Goal: Book appointment/travel/reservation

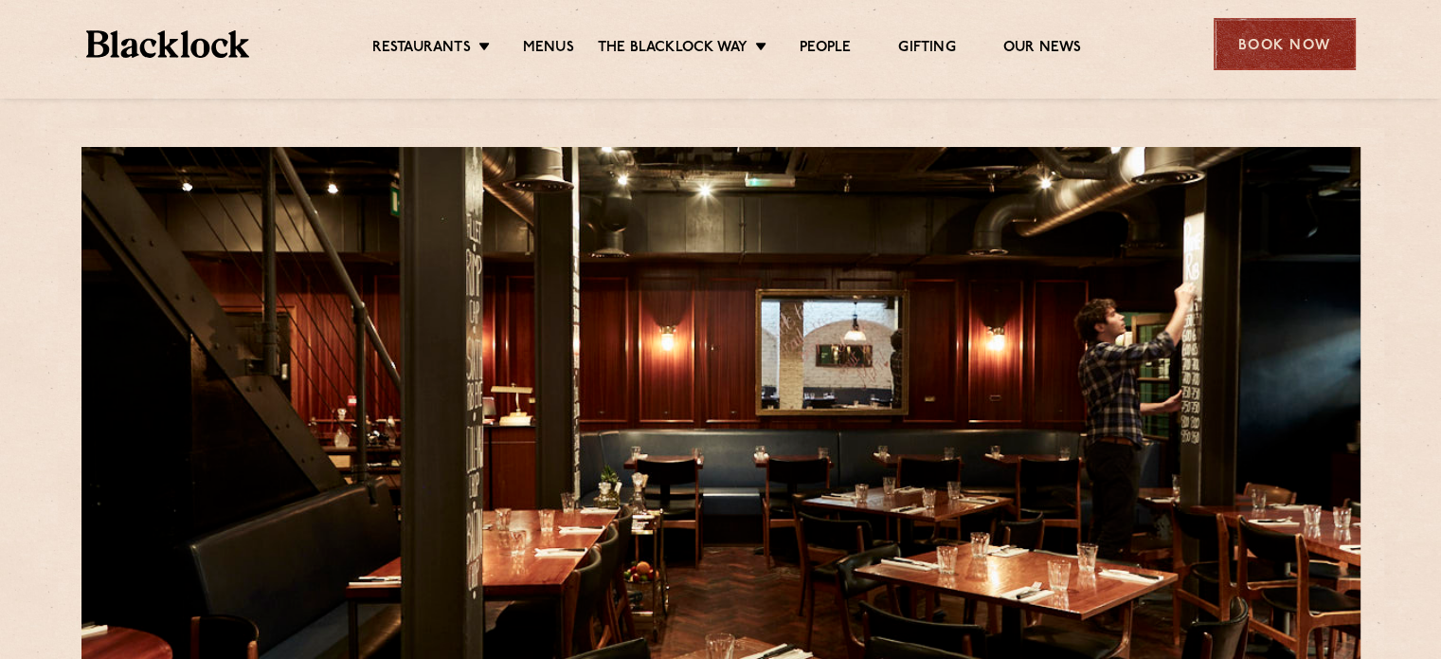
click at [1281, 52] on div "Book Now" at bounding box center [1285, 44] width 142 height 52
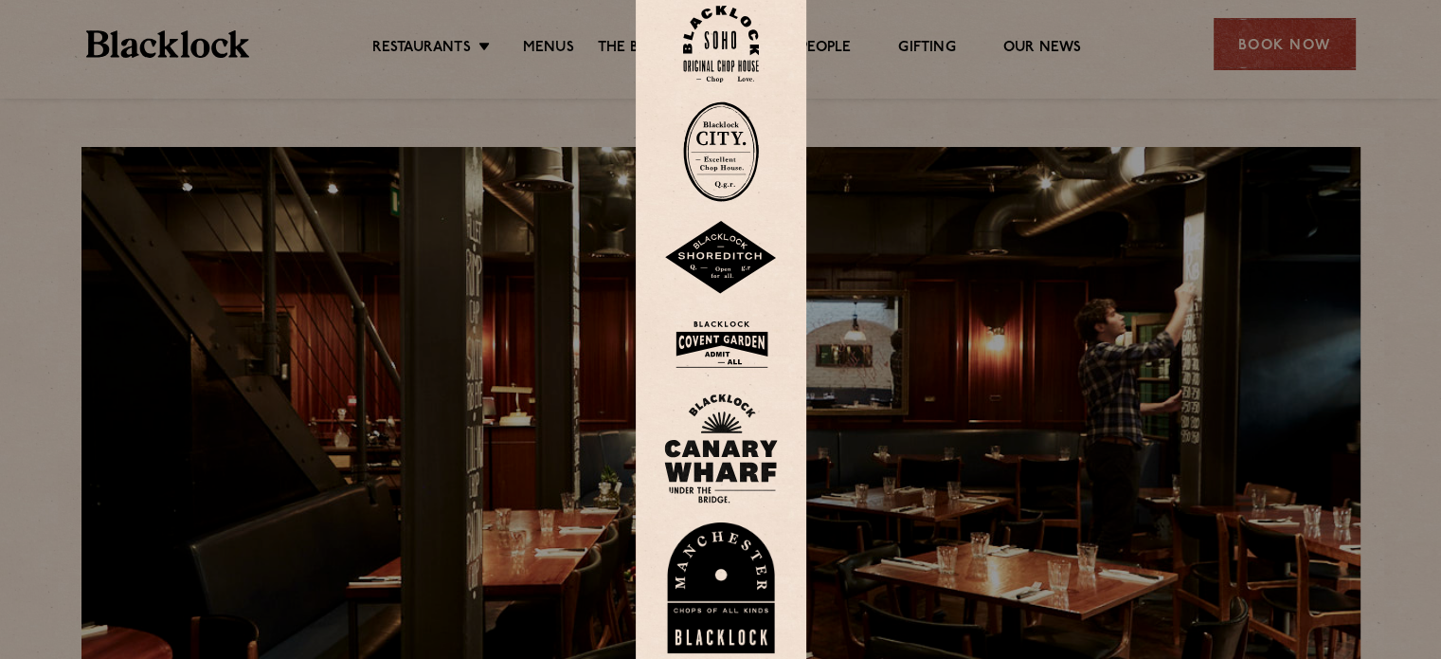
click at [735, 26] on img at bounding box center [721, 44] width 76 height 77
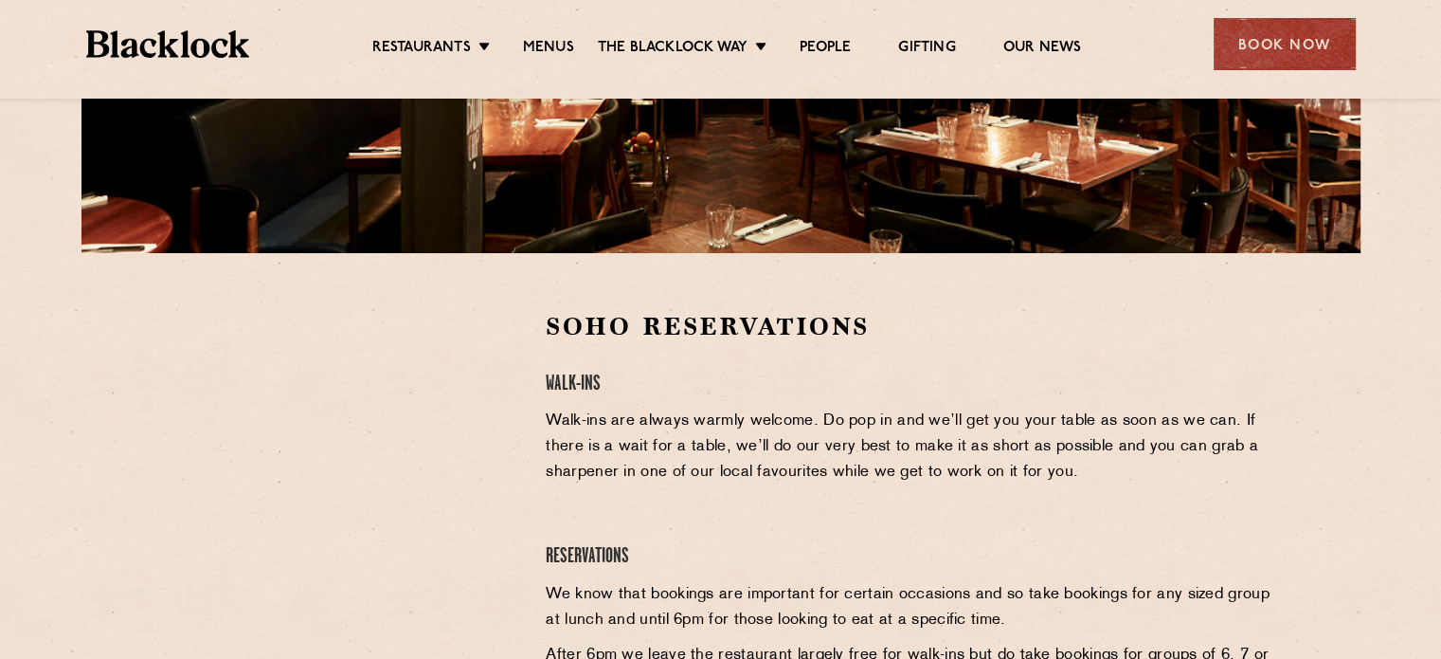
scroll to position [569, 0]
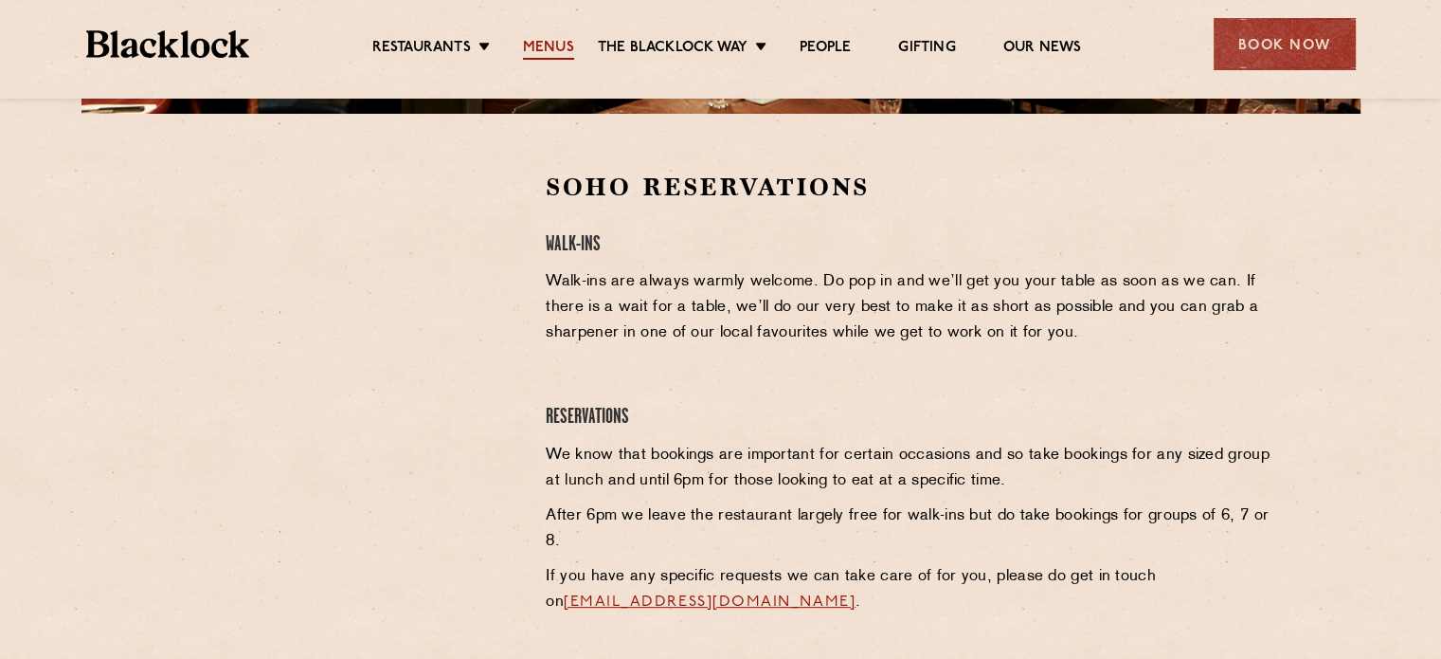
click at [544, 52] on link "Menus" at bounding box center [548, 49] width 51 height 21
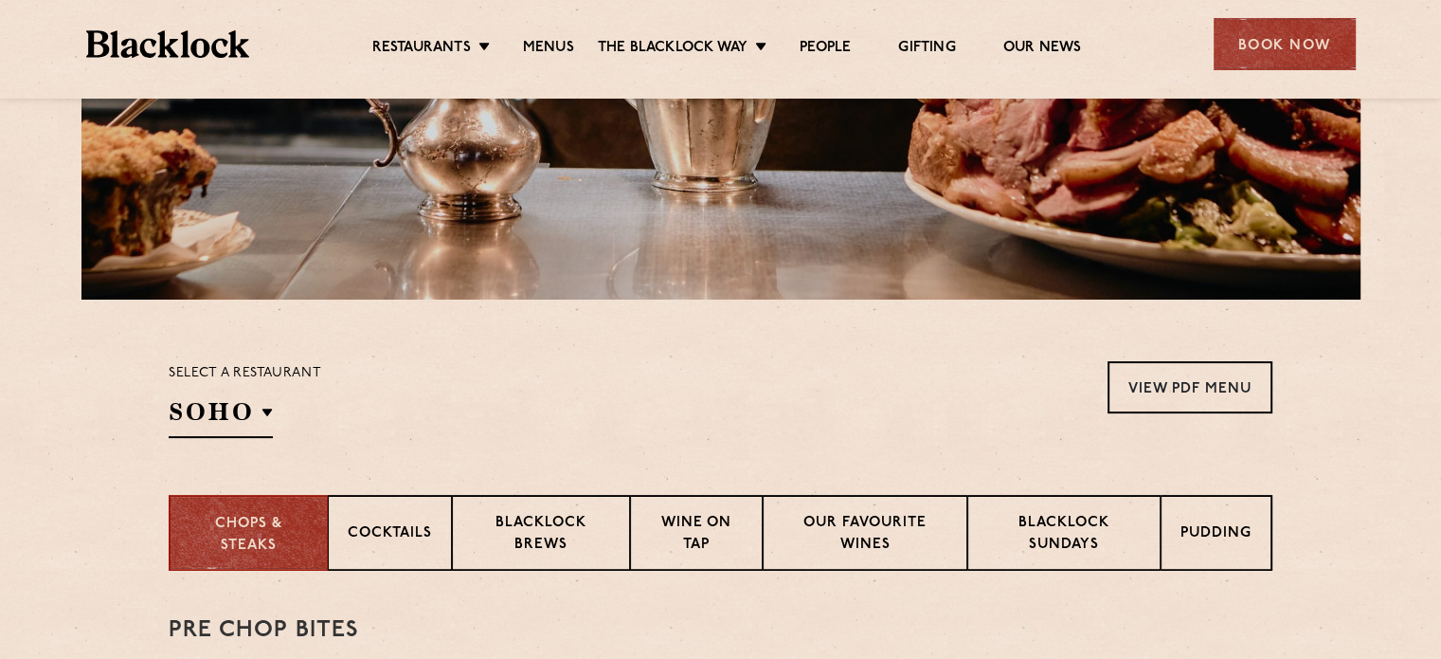
scroll to position [379, 0]
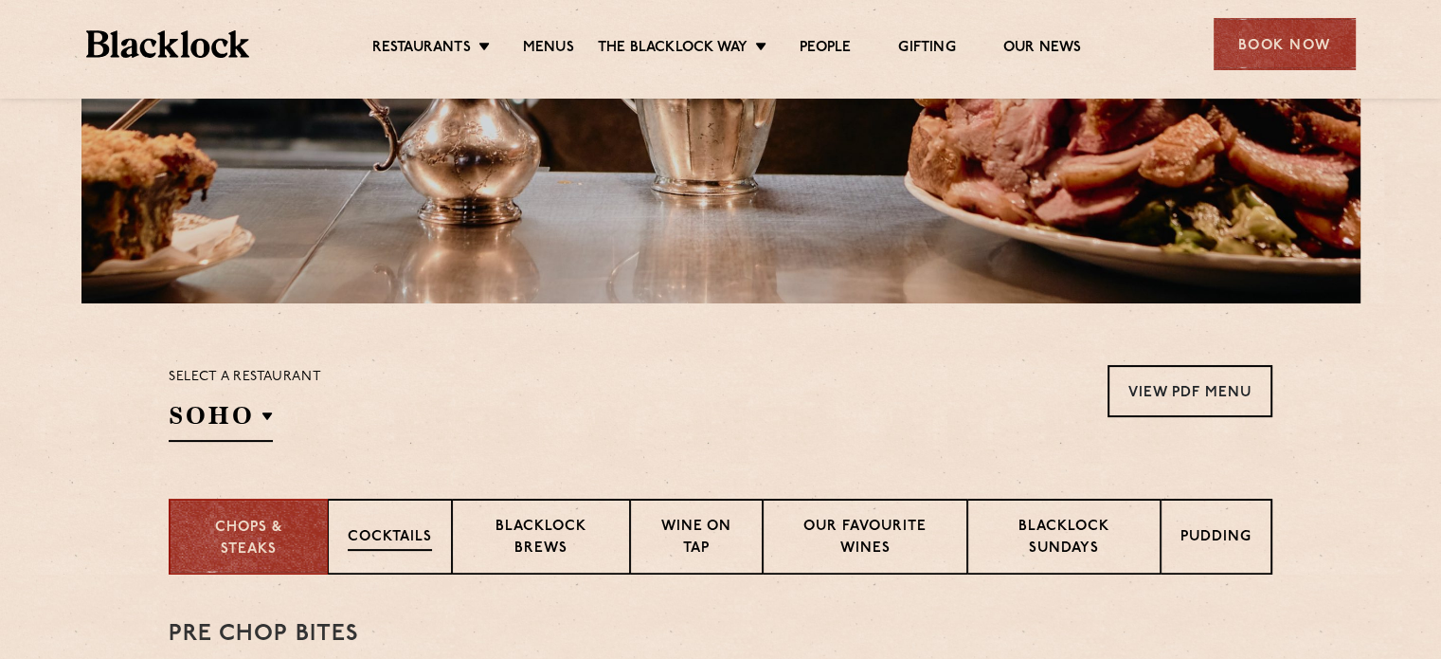
click at [409, 566] on div "Cocktails" at bounding box center [390, 536] width 124 height 76
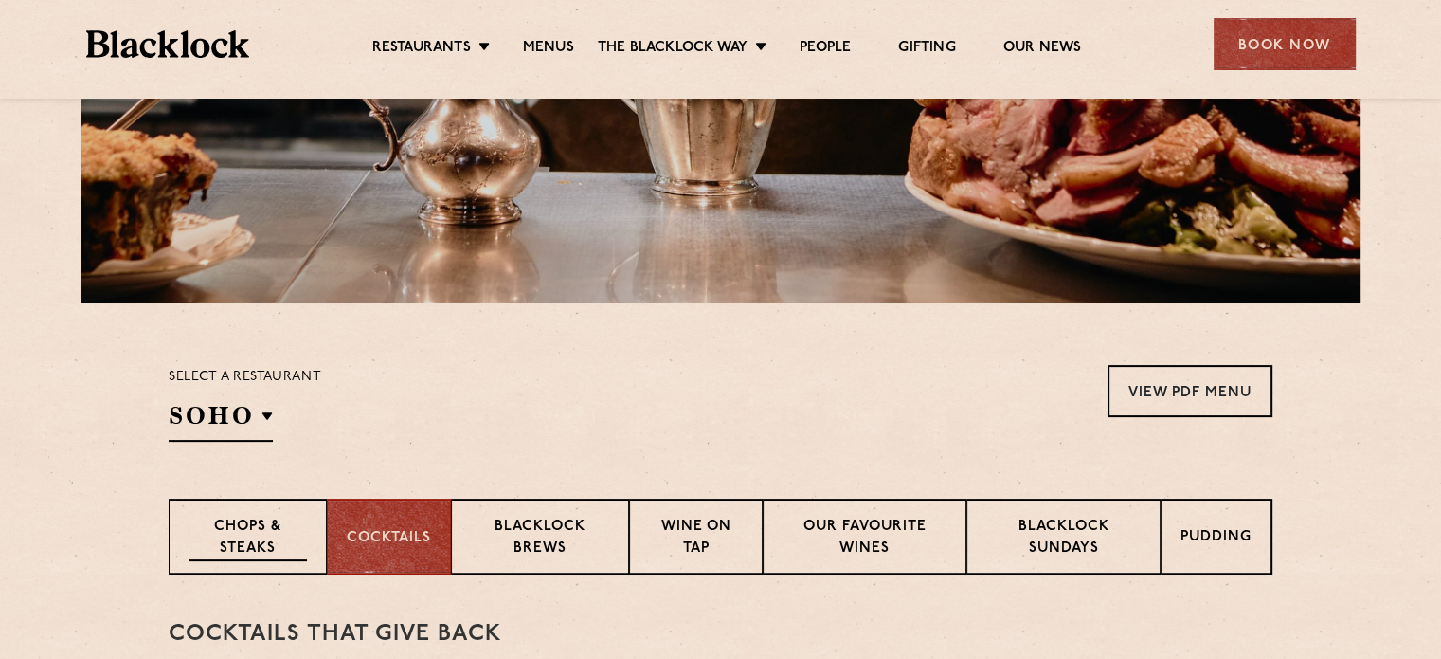
click at [246, 537] on p "Chops & Steaks" at bounding box center [248, 538] width 118 height 45
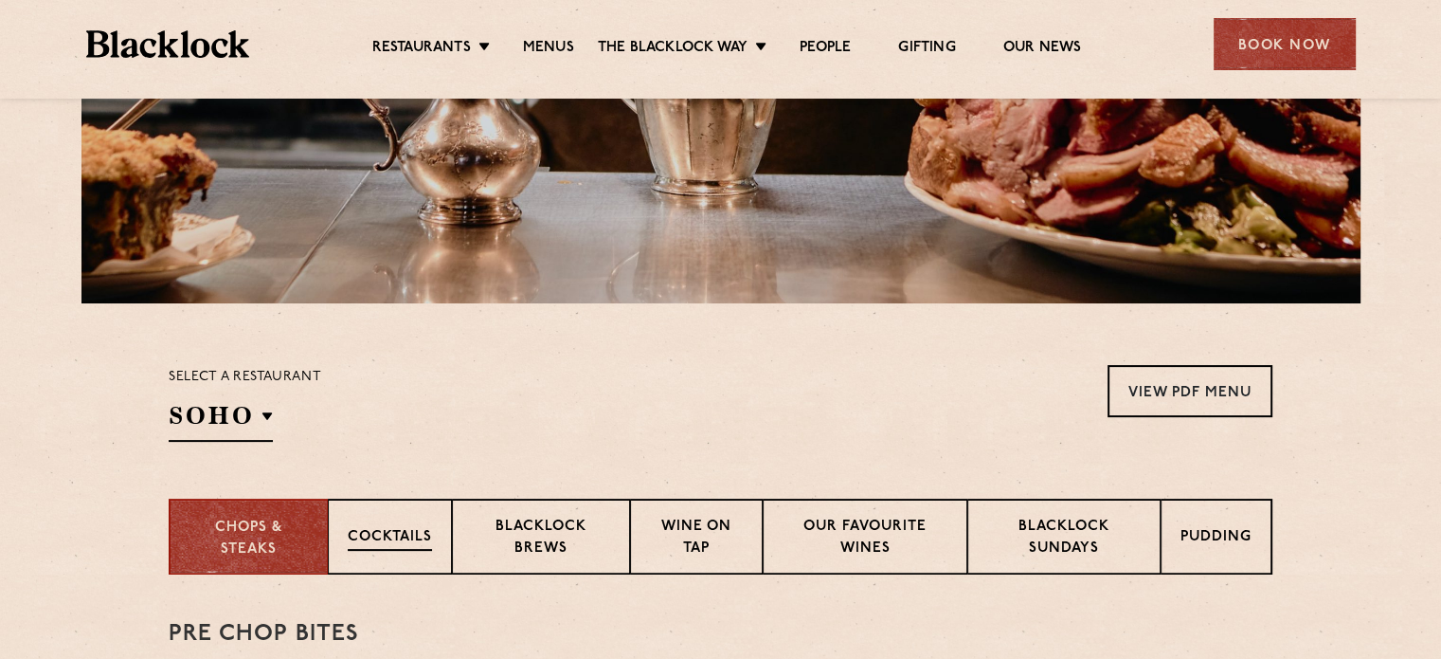
click at [362, 529] on p "Cocktails" at bounding box center [390, 539] width 84 height 24
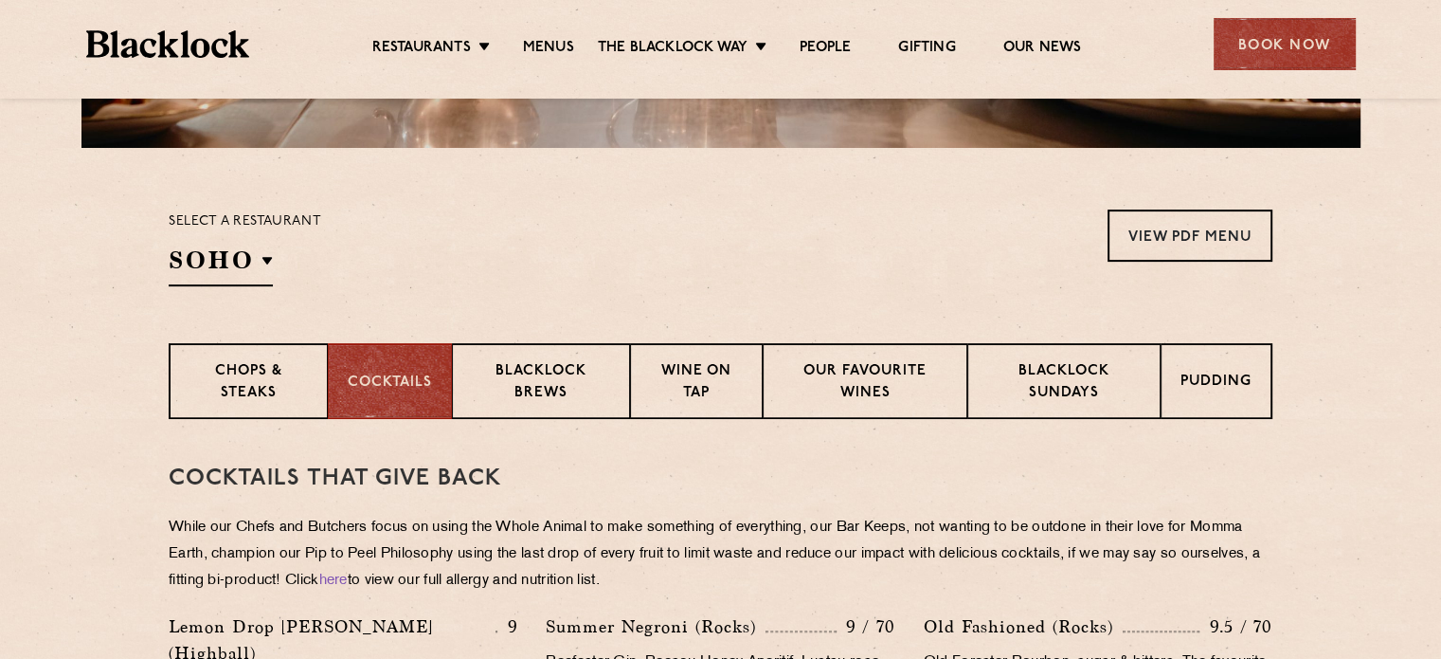
scroll to position [758, 0]
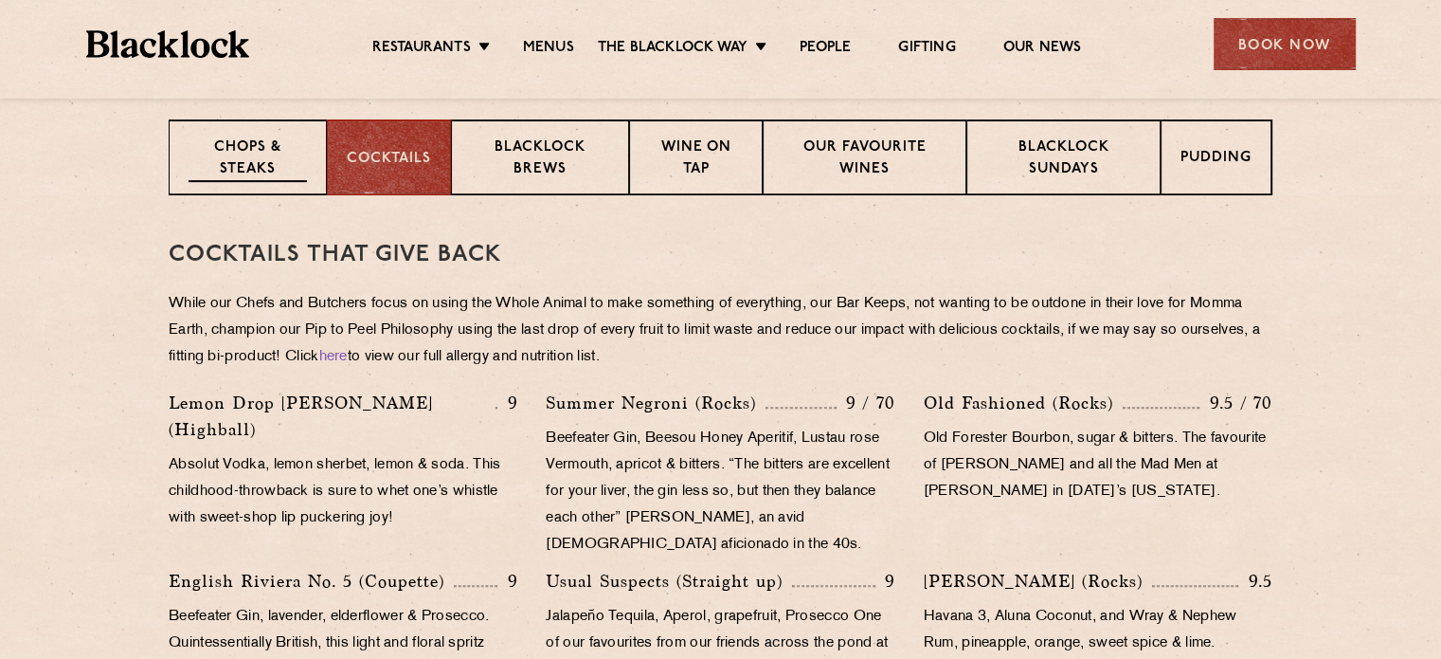
click at [306, 148] on p "Chops & Steaks" at bounding box center [248, 159] width 118 height 45
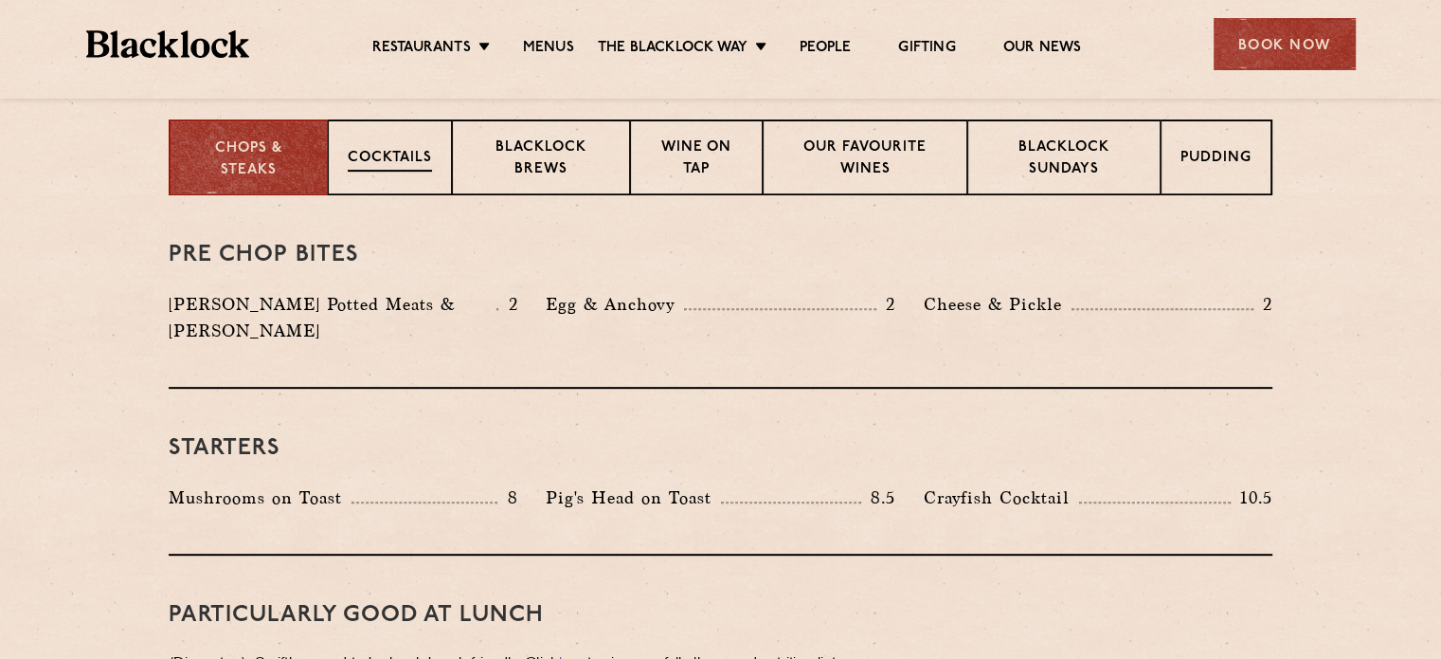
click at [364, 151] on p "Cocktails" at bounding box center [390, 160] width 84 height 24
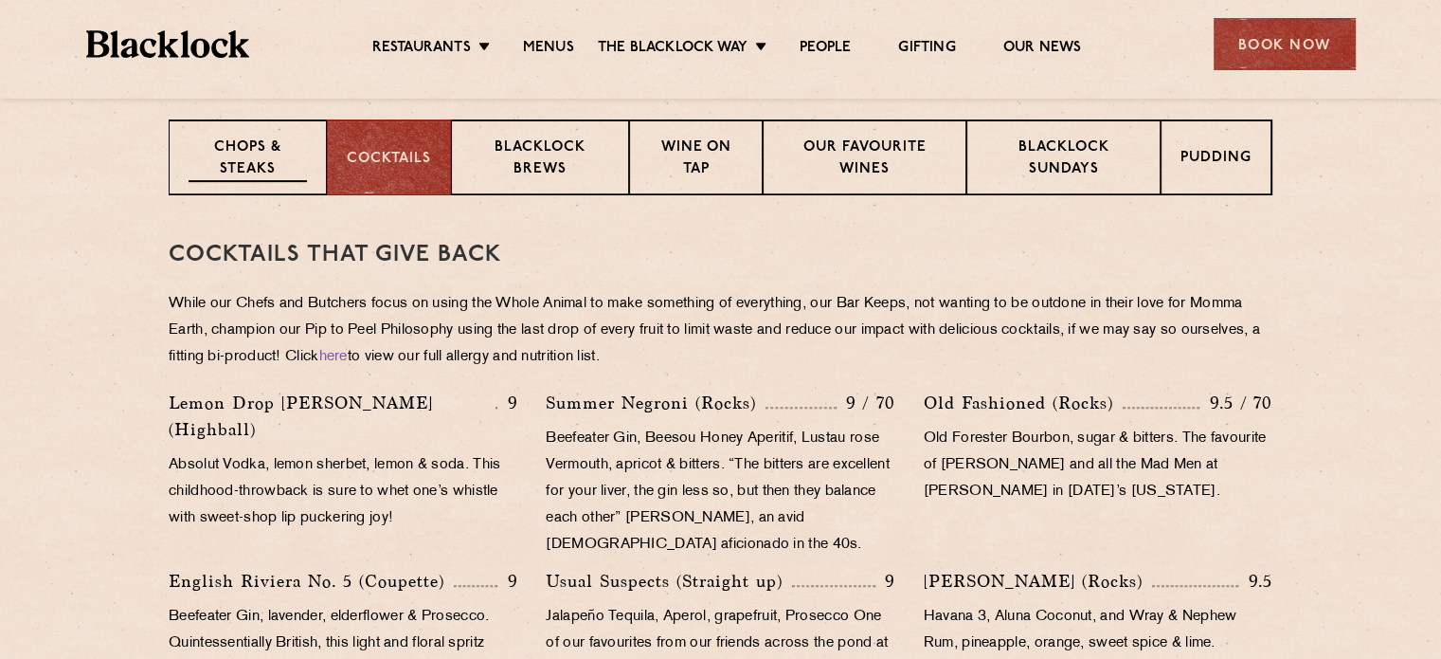
click at [261, 154] on p "Chops & Steaks" at bounding box center [248, 159] width 118 height 45
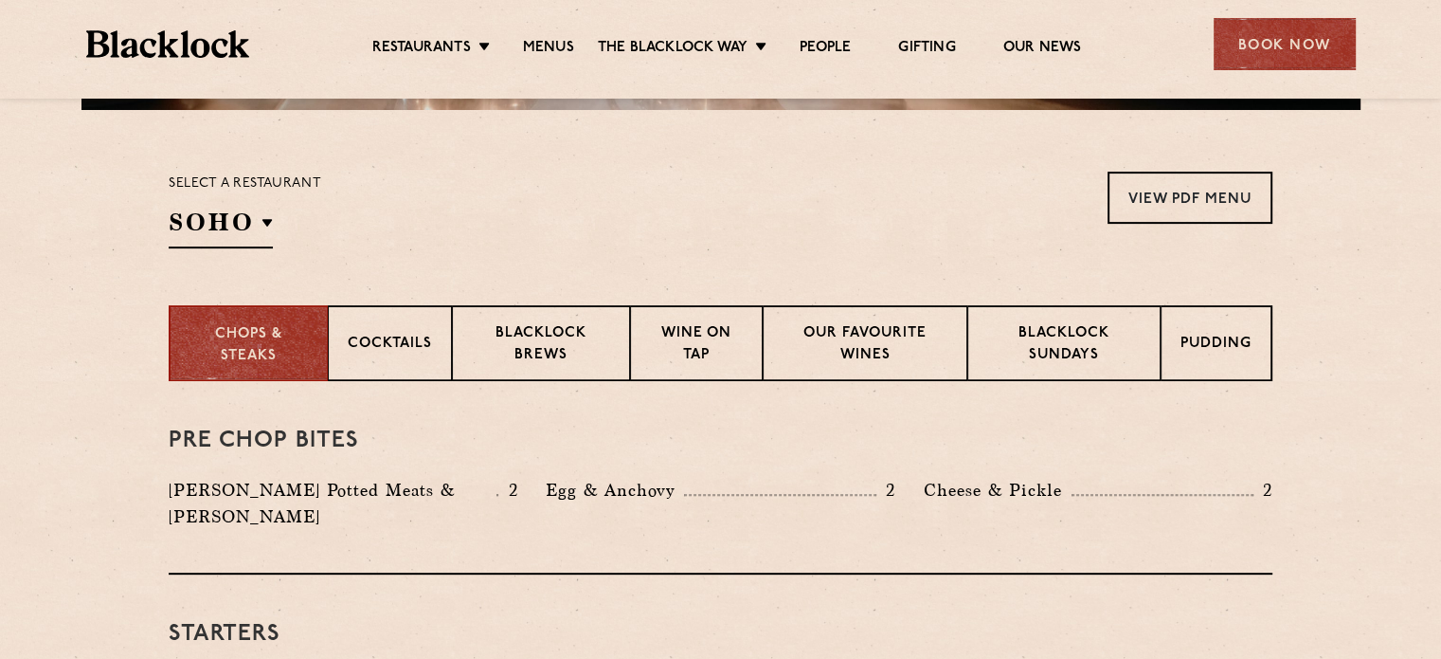
scroll to position [569, 0]
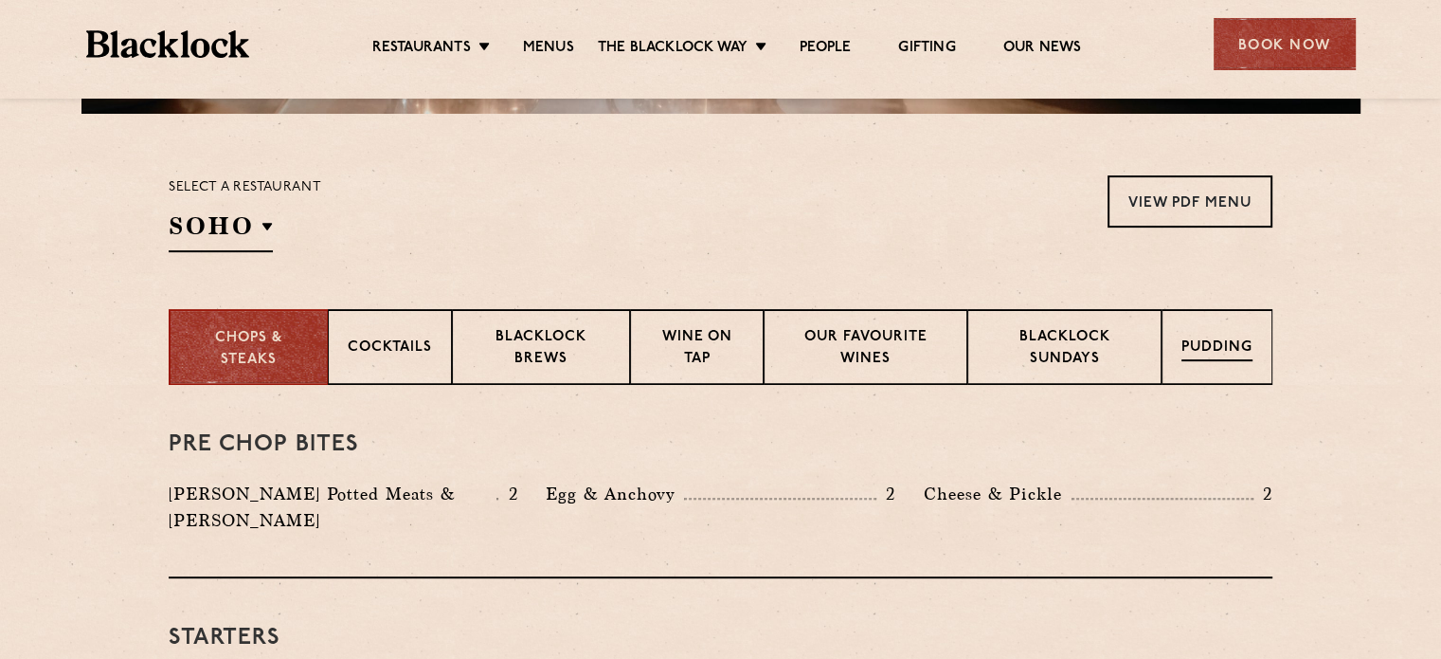
click at [1211, 337] on p "Pudding" at bounding box center [1217, 349] width 71 height 24
